Goal: Navigation & Orientation: Find specific page/section

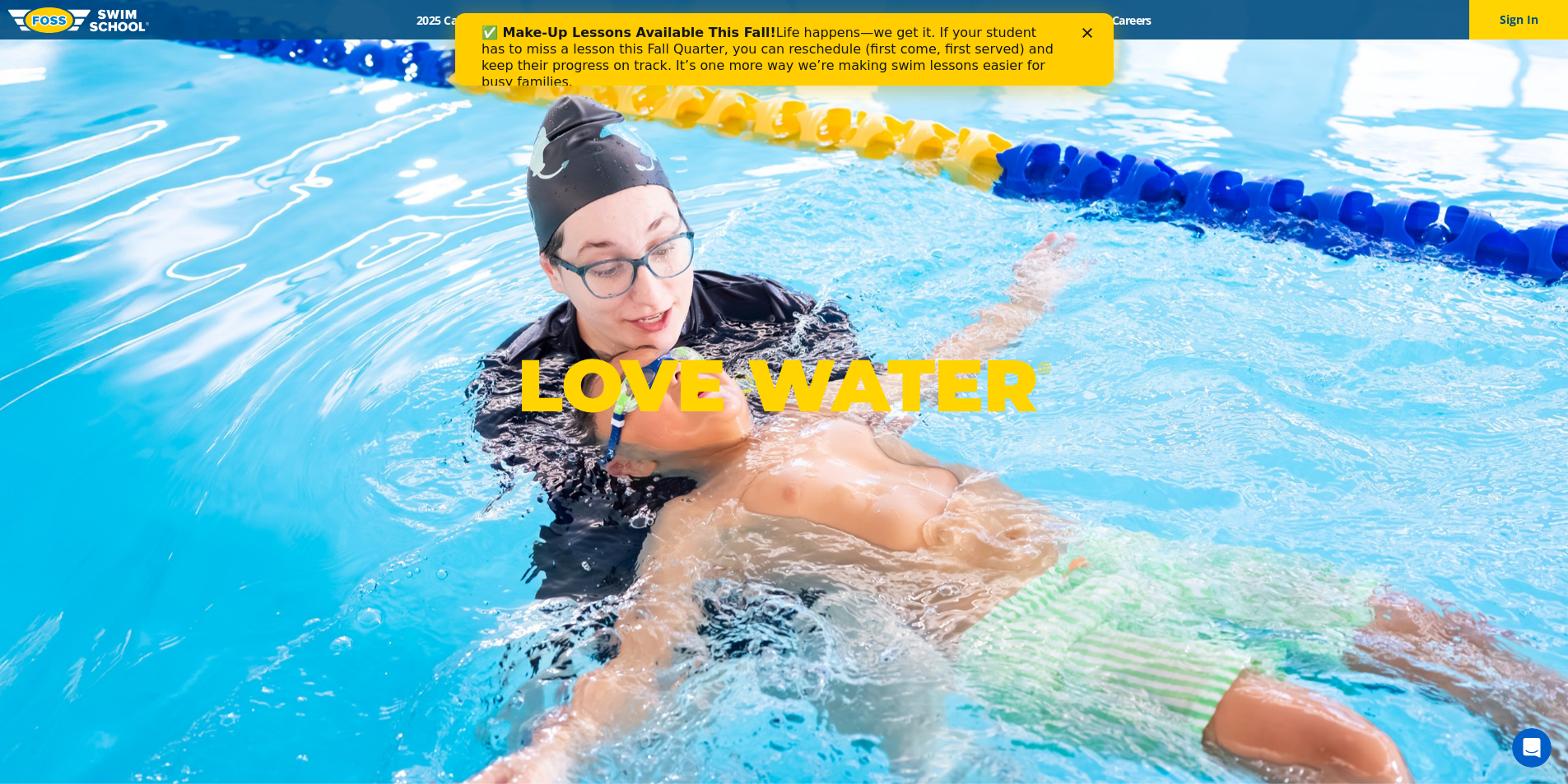
click at [1089, 31] on icon "Close" at bounding box center [1085, 32] width 10 height 10
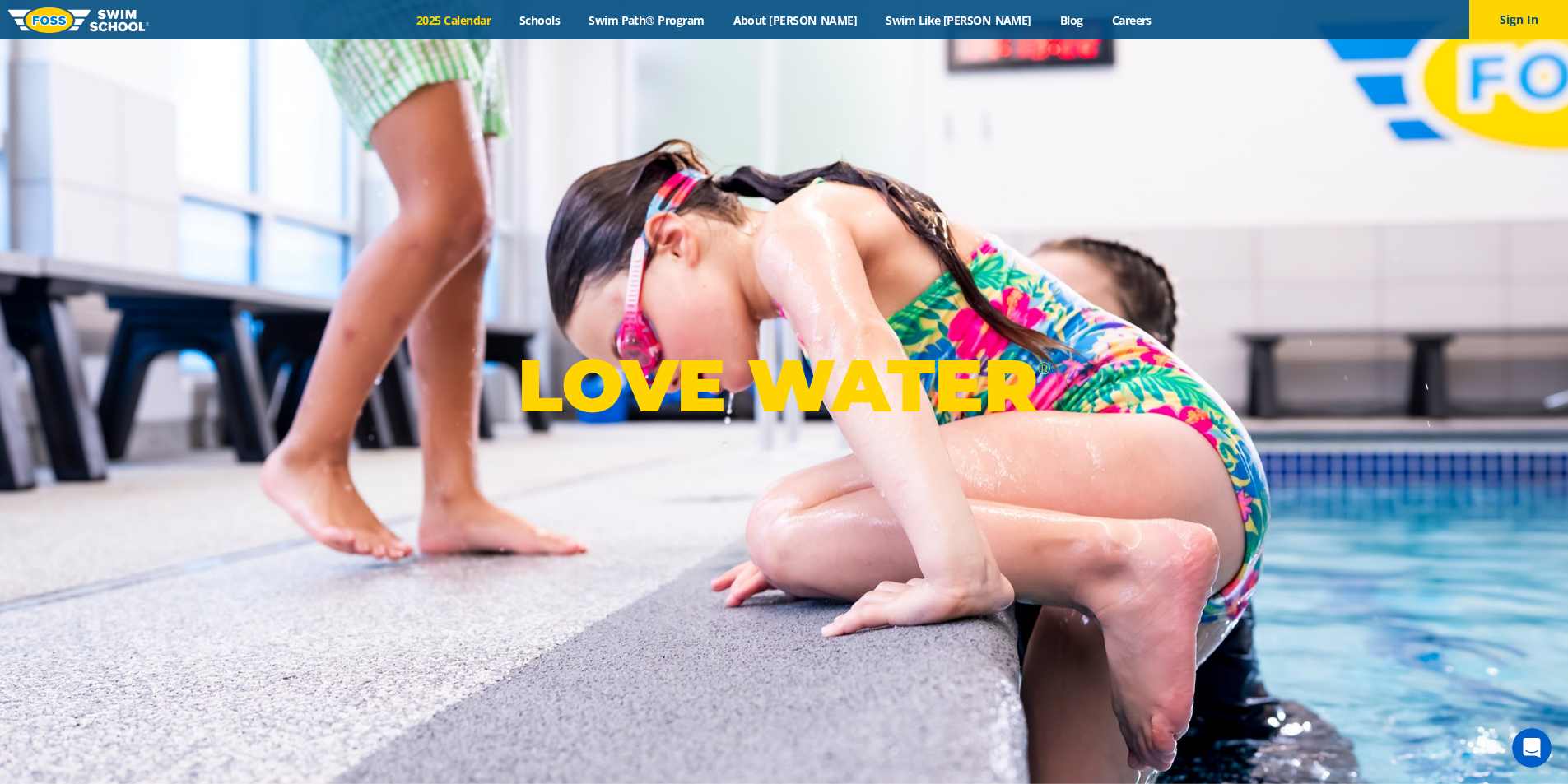
click at [505, 24] on link "2025 Calendar" at bounding box center [454, 20] width 103 height 16
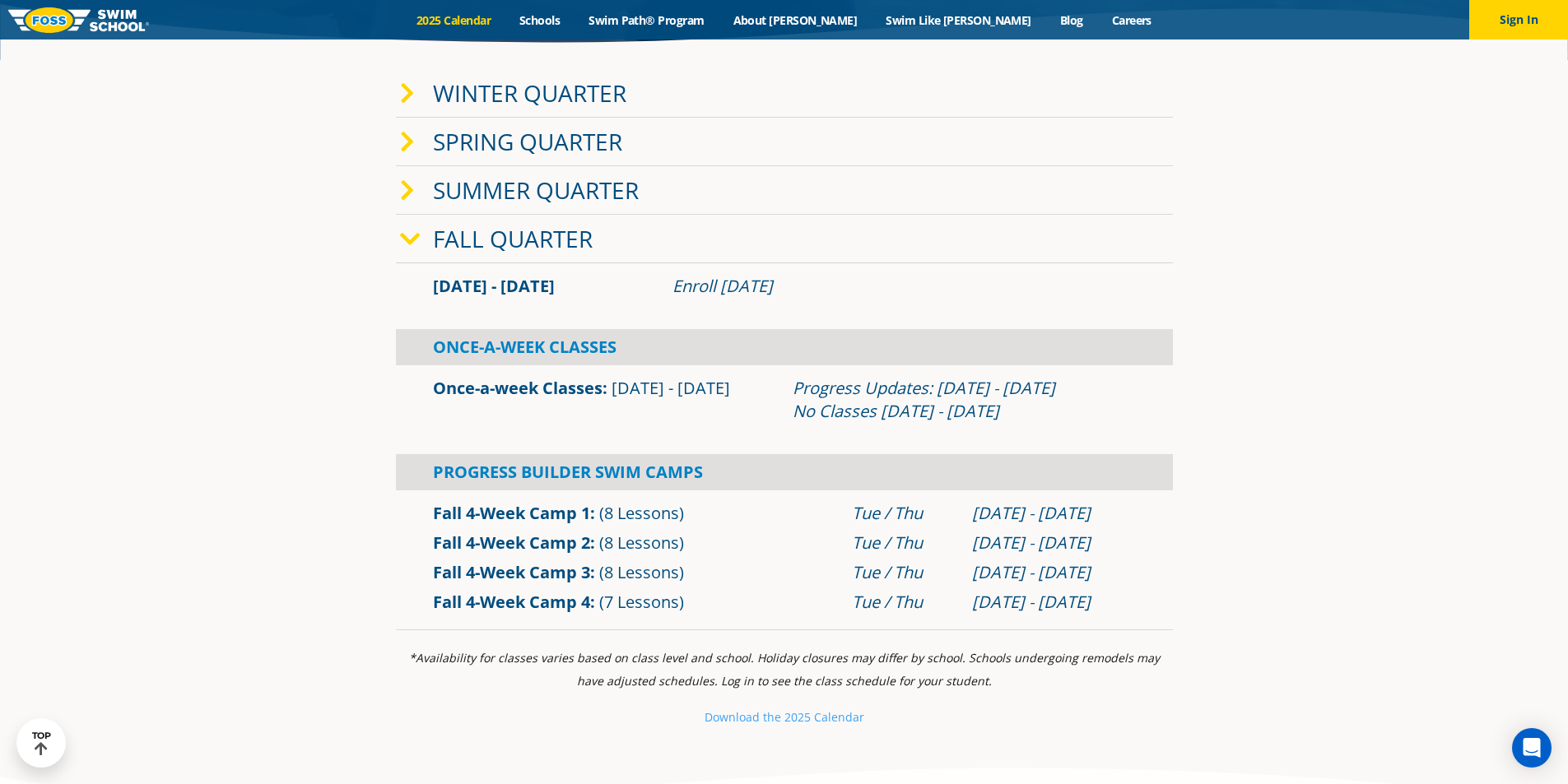
scroll to position [411, 0]
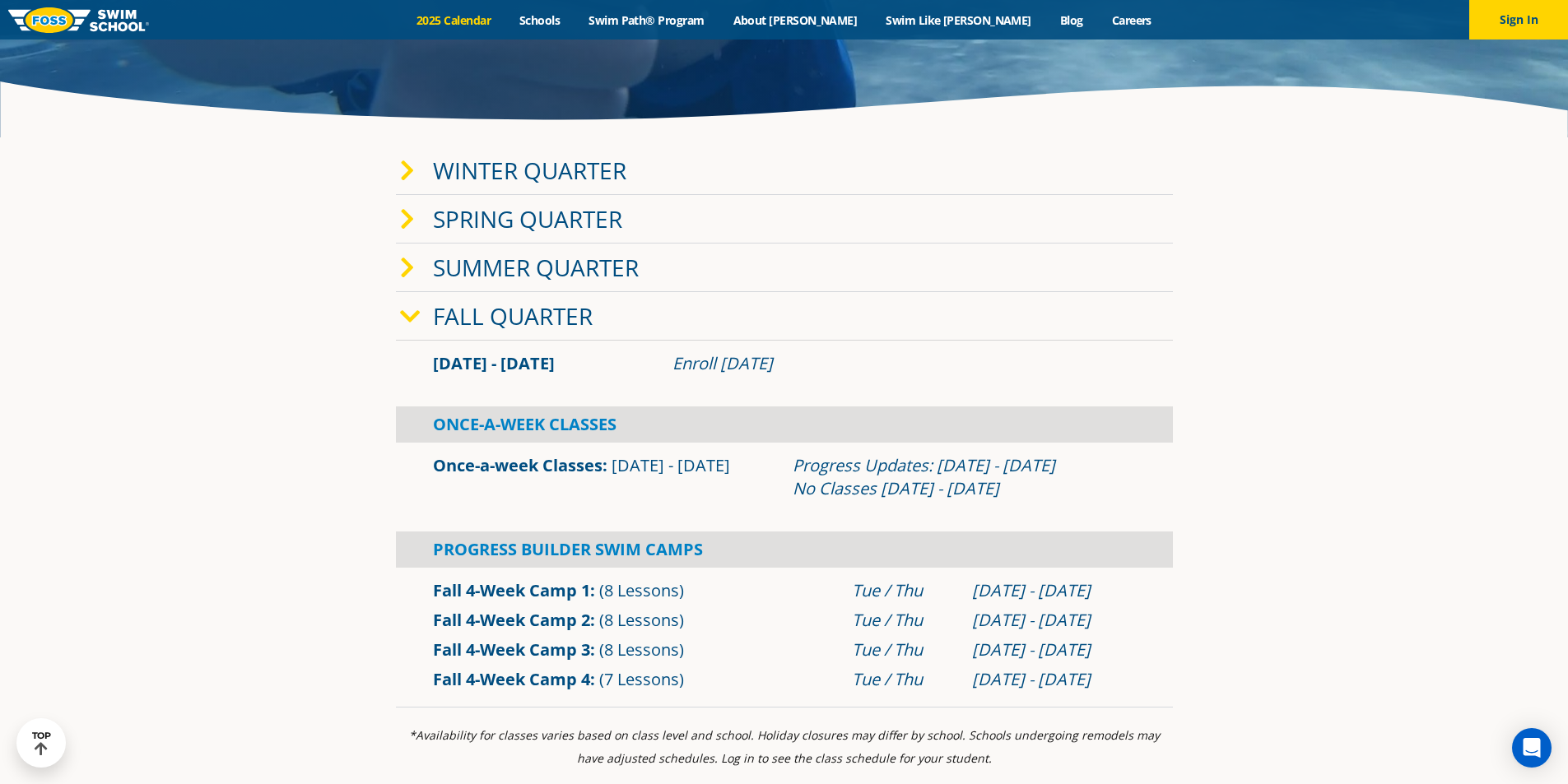
click at [545, 620] on link "Fall 4-Week Camp 2" at bounding box center [511, 620] width 157 height 23
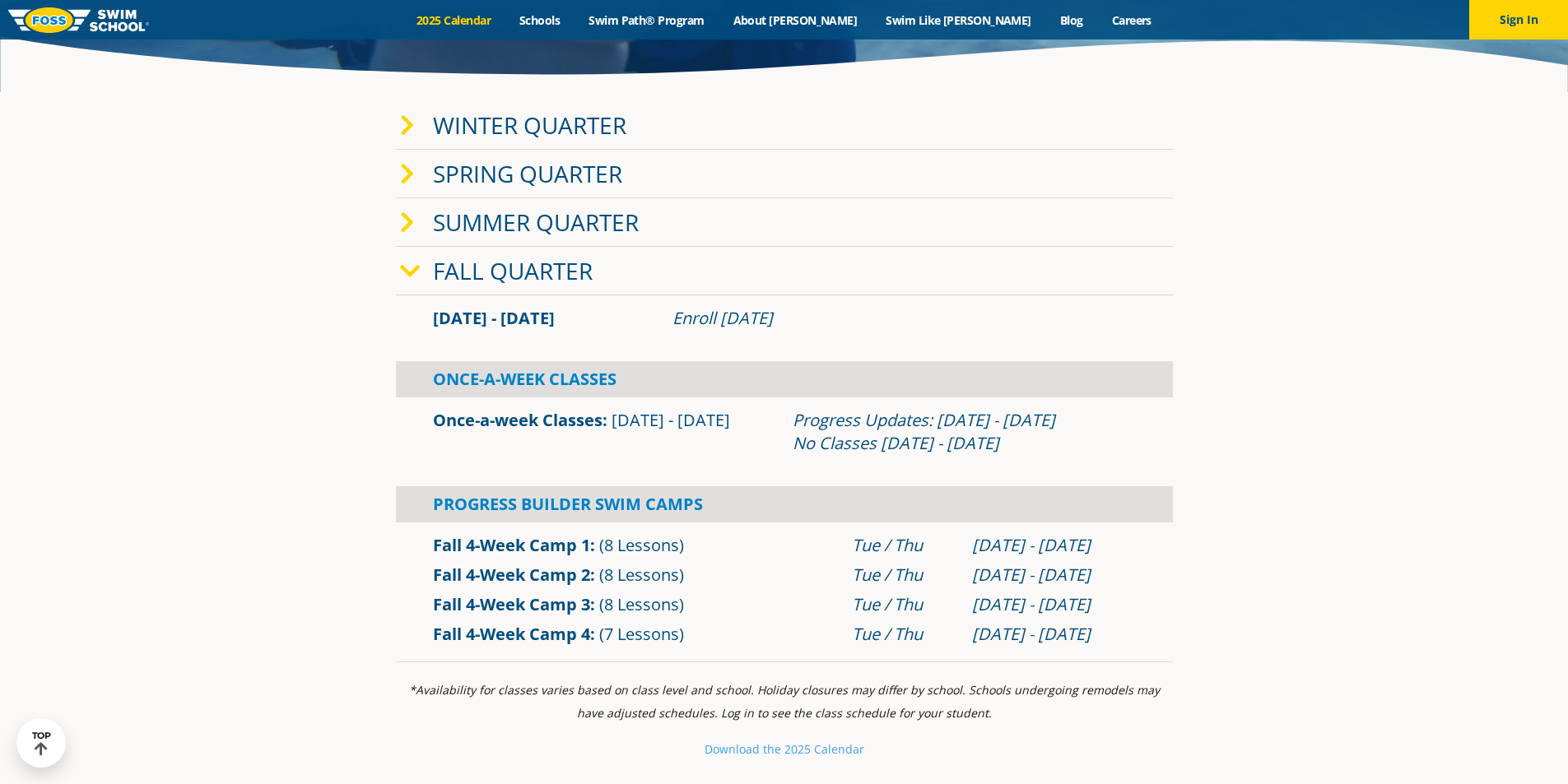
scroll to position [494, 0]
